Goal: Task Accomplishment & Management: Complete application form

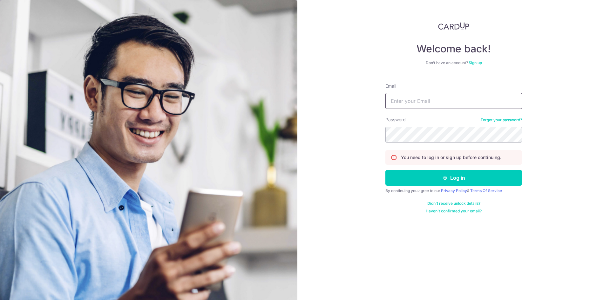
click at [440, 100] on input "Email" at bounding box center [453, 101] width 137 height 16
type input "[EMAIL_ADDRESS][DOMAIN_NAME]"
click at [449, 177] on button "Log in" at bounding box center [453, 178] width 137 height 16
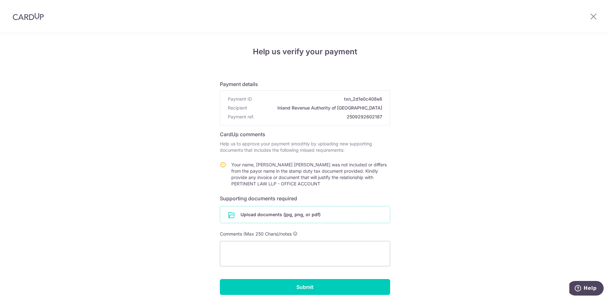
click at [302, 216] on input "file" at bounding box center [305, 215] width 170 height 17
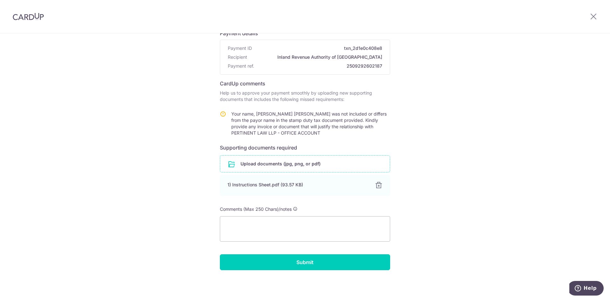
scroll to position [51, 0]
click at [290, 265] on input "Submit" at bounding box center [305, 263] width 170 height 16
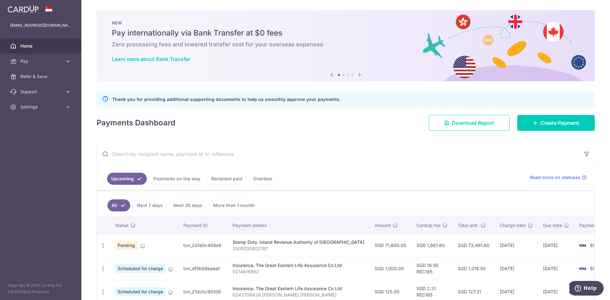
scroll to position [127, 0]
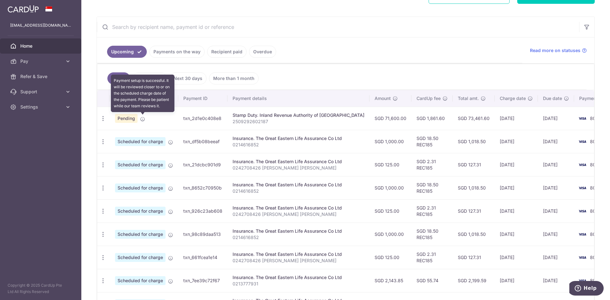
click at [145, 121] on icon at bounding box center [142, 119] width 5 height 5
click at [142, 119] on icon at bounding box center [142, 119] width 5 height 5
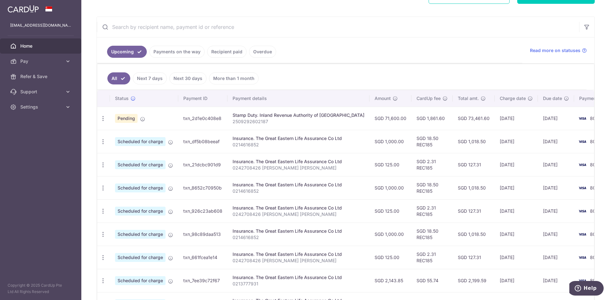
click at [333, 73] on ul "All Next 7 days Next 30 days More than 1 month" at bounding box center [341, 77] width 489 height 26
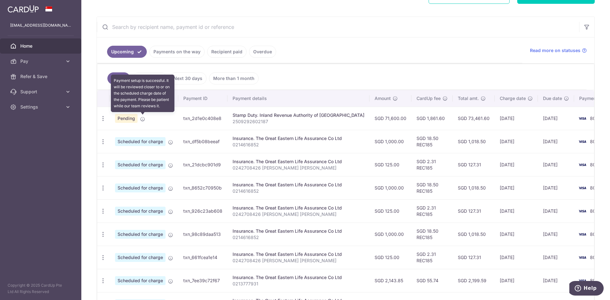
click at [141, 119] on icon at bounding box center [142, 119] width 5 height 5
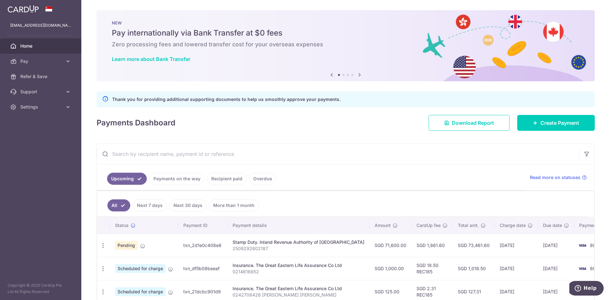
scroll to position [215, 0]
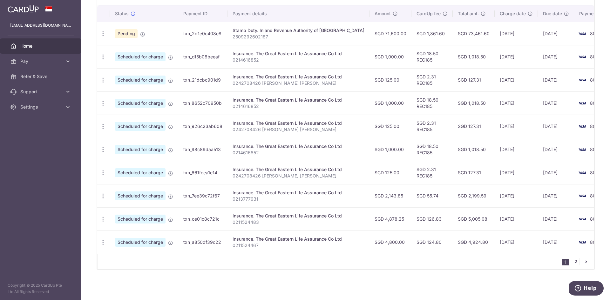
click at [572, 262] on link "2" at bounding box center [576, 262] width 8 height 8
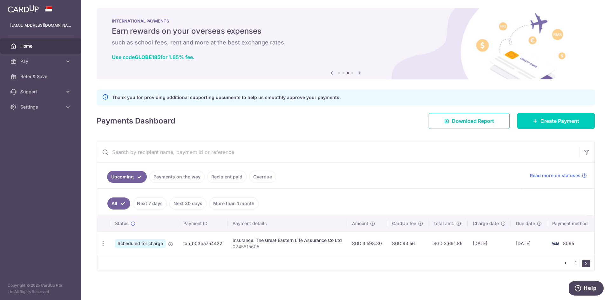
scroll to position [3, 0]
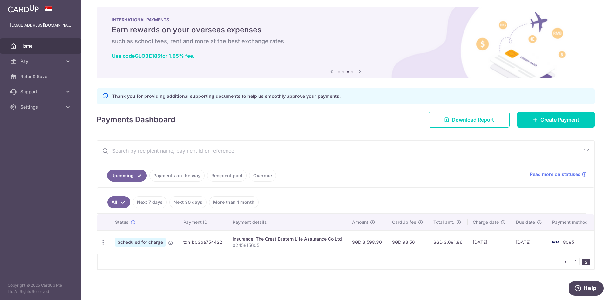
click at [573, 261] on link "1" at bounding box center [576, 262] width 8 height 8
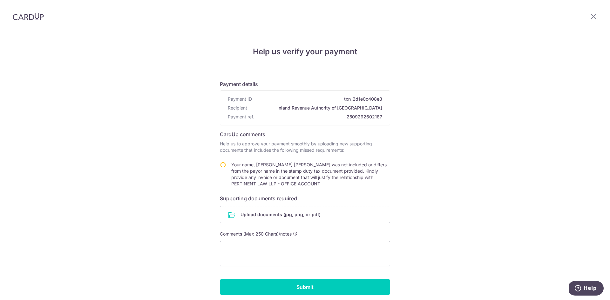
scroll to position [25, 0]
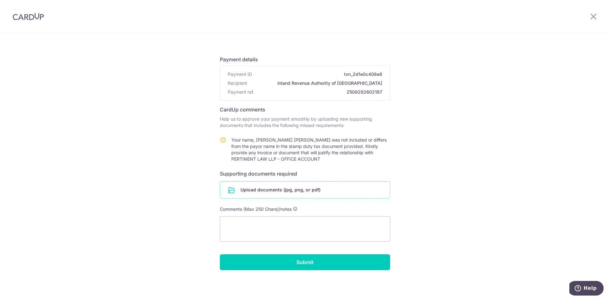
click at [299, 190] on input "file" at bounding box center [305, 190] width 170 height 17
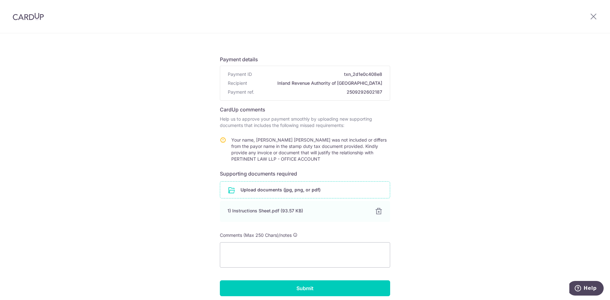
scroll to position [51, 0]
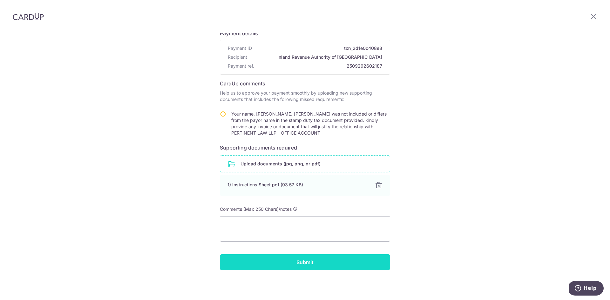
click at [328, 262] on input "Submit" at bounding box center [305, 263] width 170 height 16
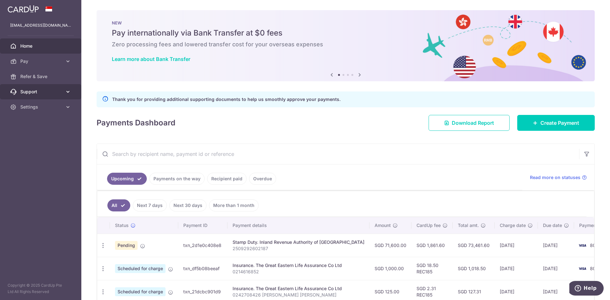
click at [57, 90] on span "Support" at bounding box center [41, 92] width 42 height 6
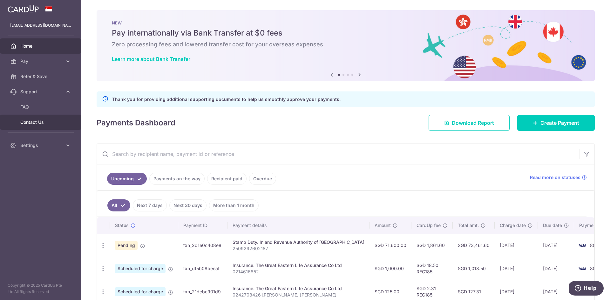
click at [43, 125] on span "Contact Us" at bounding box center [41, 122] width 42 height 6
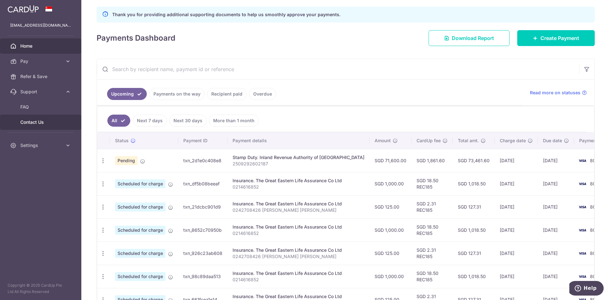
scroll to position [95, 0]
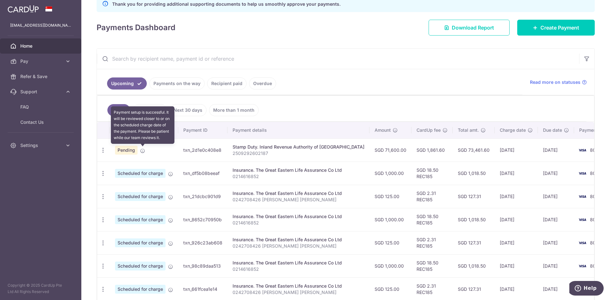
click at [142, 151] on icon at bounding box center [142, 150] width 5 height 5
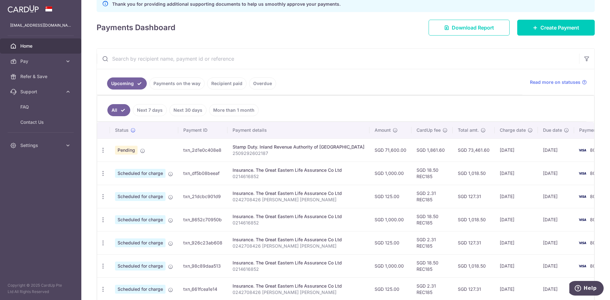
drag, startPoint x: 216, startPoint y: 150, endPoint x: 181, endPoint y: 150, distance: 34.6
click at [181, 150] on td "txn_2d1e0c408e8" at bounding box center [202, 150] width 49 height 23
copy td "txn_2d1e0c408e8"
click at [207, 156] on td "txn_2d1e0c408e8" at bounding box center [202, 150] width 49 height 23
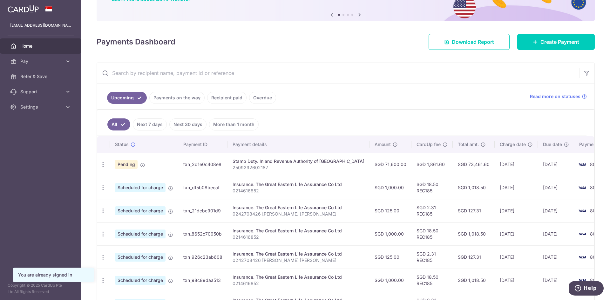
scroll to position [64, 0]
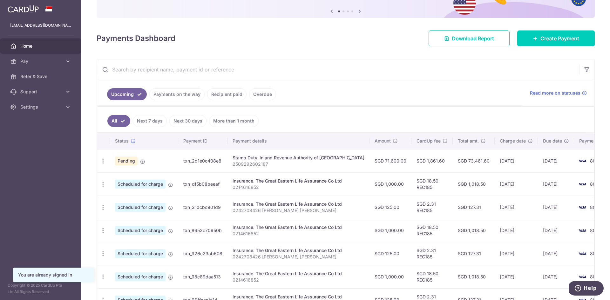
click at [146, 162] on td "Pending Payment setup is successful. It will be reviewed closer to or on the sc…" at bounding box center [144, 160] width 68 height 23
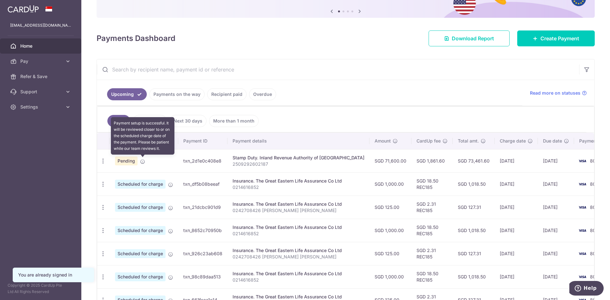
click at [142, 162] on icon at bounding box center [142, 161] width 5 height 5
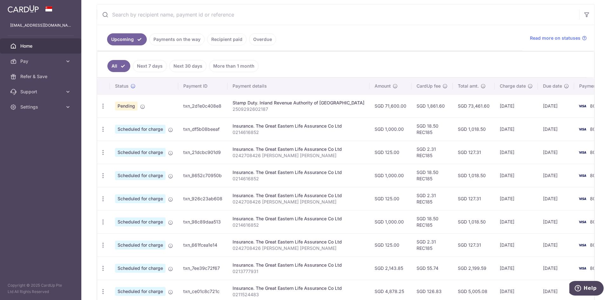
scroll to position [32, 0]
